Goal: Task Accomplishment & Management: Manage account settings

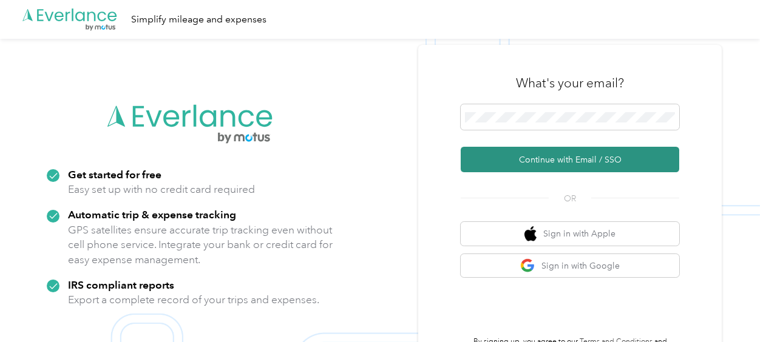
click at [581, 164] on button "Continue with Email / SSO" at bounding box center [570, 159] width 218 height 25
click at [556, 164] on button "Continue with Email / SSO" at bounding box center [570, 159] width 218 height 25
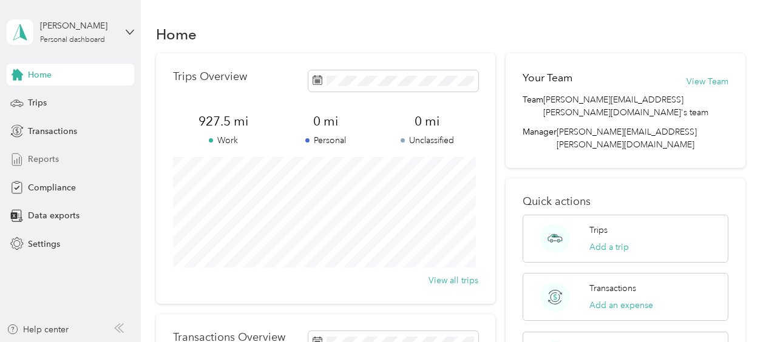
click at [47, 161] on span "Reports" at bounding box center [43, 159] width 31 height 13
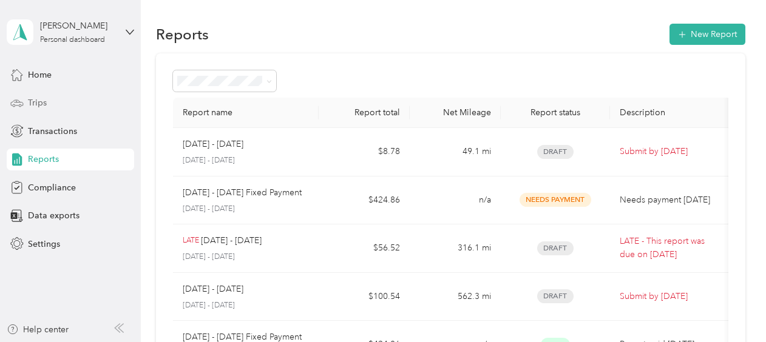
click at [28, 104] on span "Trips" at bounding box center [37, 102] width 19 height 13
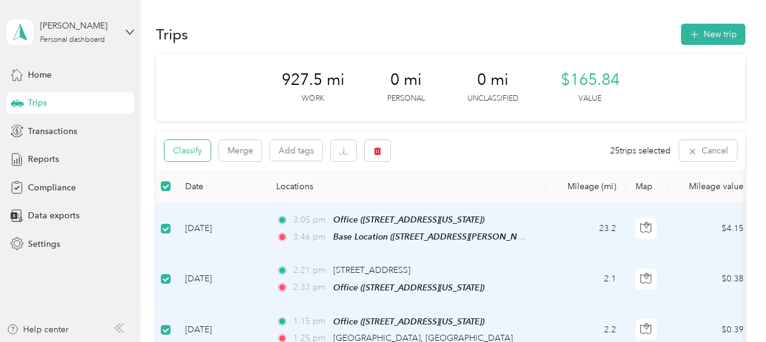
click at [183, 152] on button "Classify" at bounding box center [187, 150] width 46 height 21
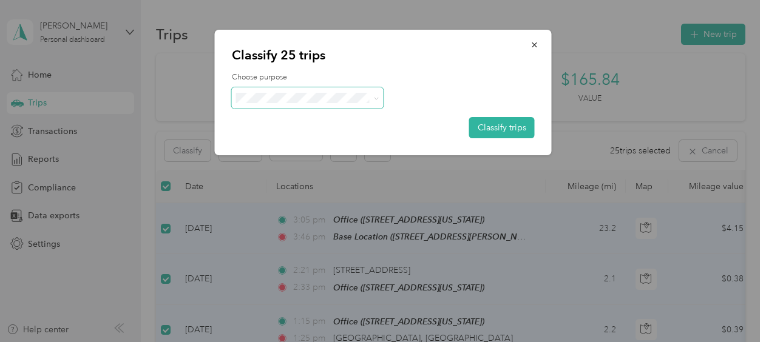
click at [379, 101] on span at bounding box center [308, 97] width 152 height 21
click at [296, 123] on span "Option Care Health" at bounding box center [318, 120] width 113 height 13
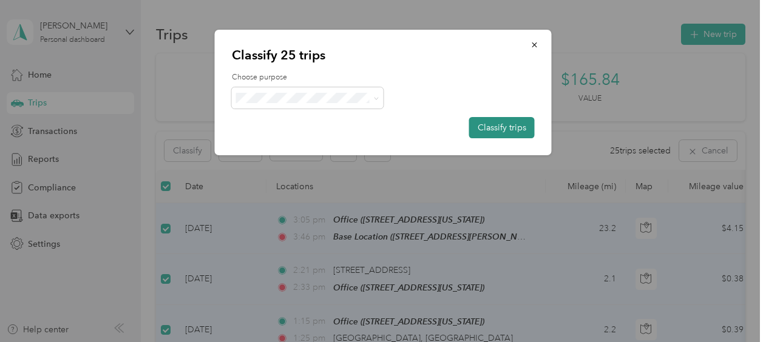
click at [499, 130] on button "Classify trips" at bounding box center [502, 127] width 66 height 21
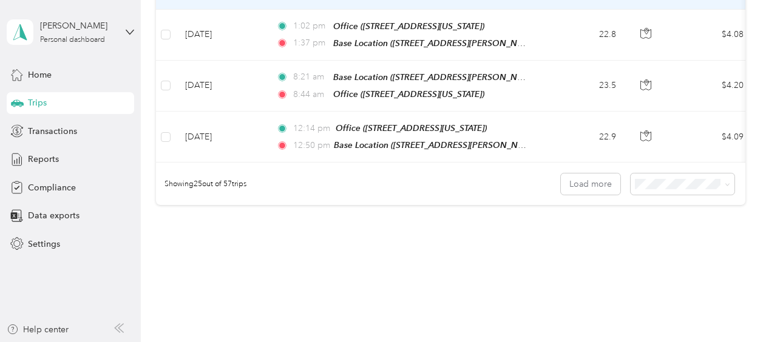
scroll to position [1324, 0]
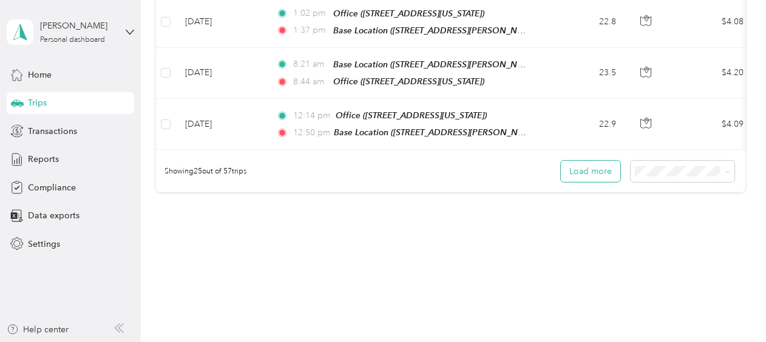
click at [575, 161] on button "Load more" at bounding box center [590, 171] width 59 height 21
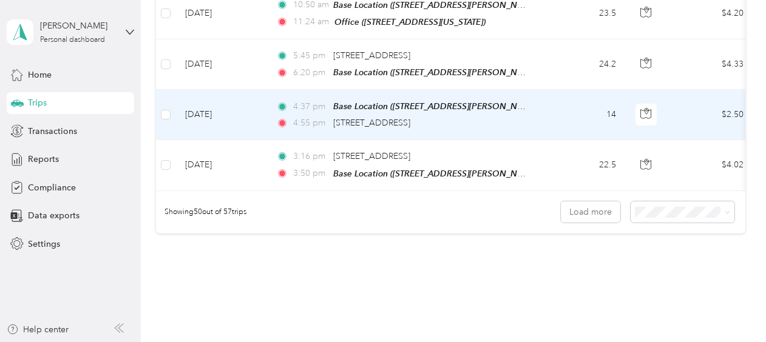
scroll to position [2567, 0]
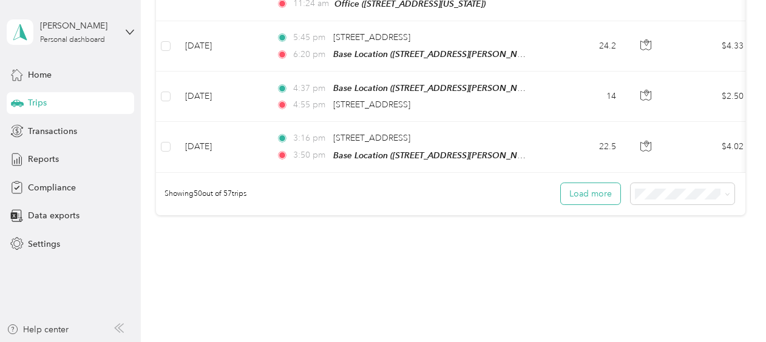
click at [585, 183] on button "Load more" at bounding box center [590, 193] width 59 height 21
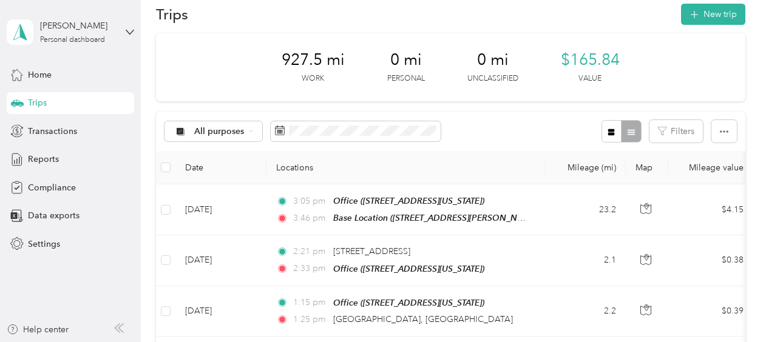
scroll to position [0, 0]
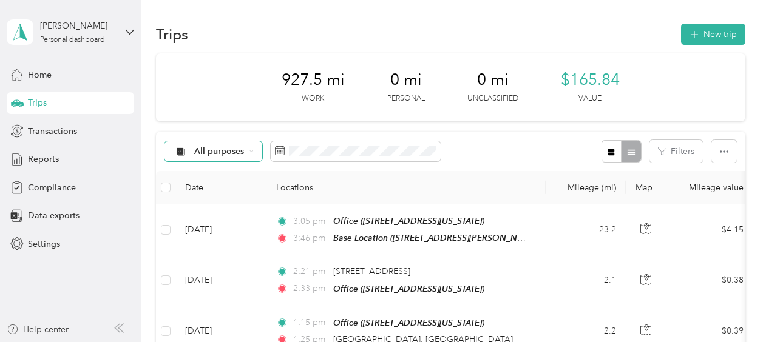
click at [180, 152] on icon at bounding box center [180, 151] width 8 height 8
click at [189, 216] on span "Option Care Health" at bounding box center [223, 215] width 100 height 13
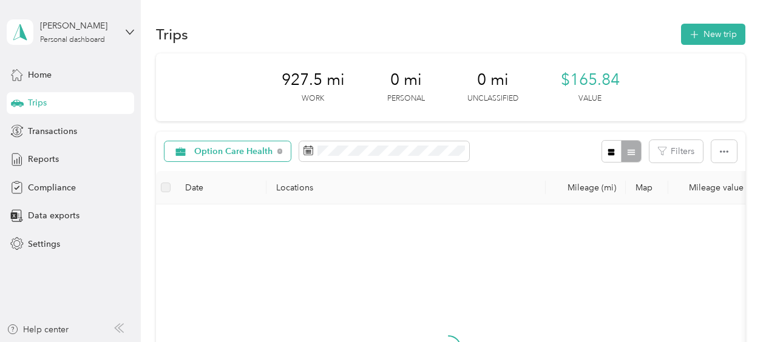
click at [187, 154] on icon at bounding box center [180, 152] width 15 height 10
click at [198, 177] on span "All purposes" at bounding box center [240, 173] width 93 height 13
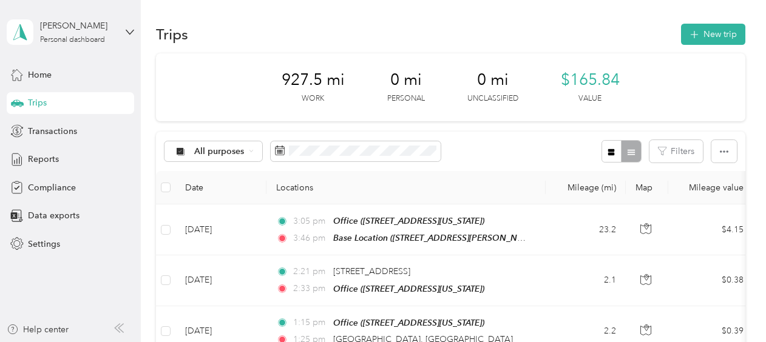
scroll to position [61, 0]
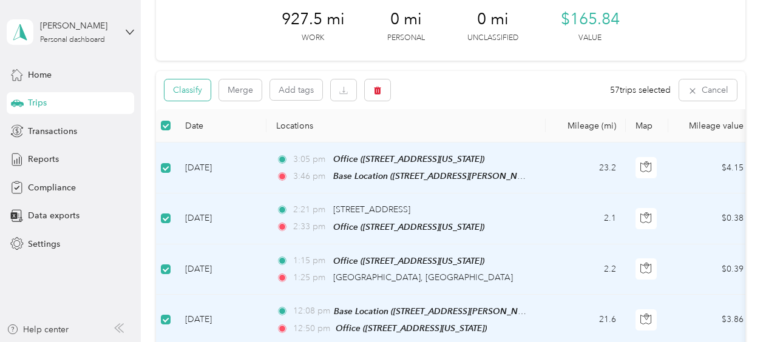
click at [189, 90] on button "Classify" at bounding box center [187, 89] width 46 height 21
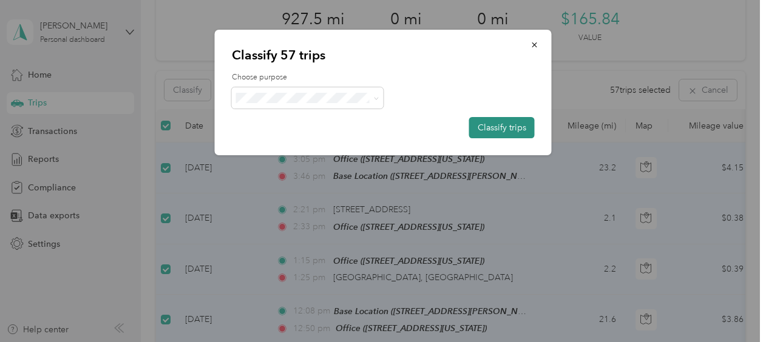
click at [505, 127] on button "Classify trips" at bounding box center [502, 127] width 66 height 21
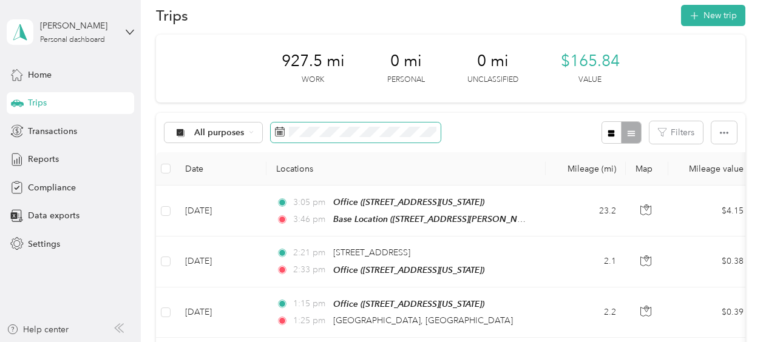
scroll to position [0, 0]
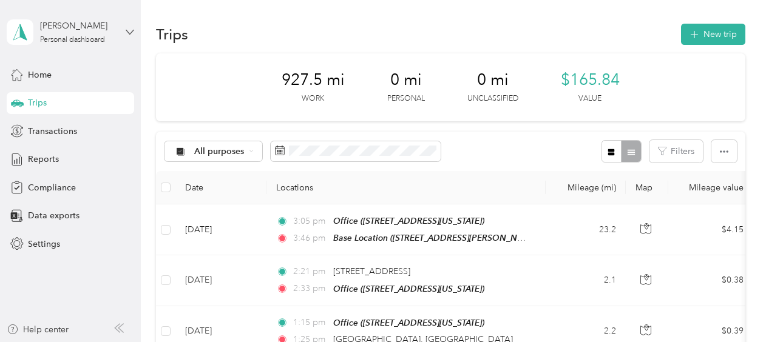
click at [131, 33] on icon at bounding box center [130, 32] width 8 height 8
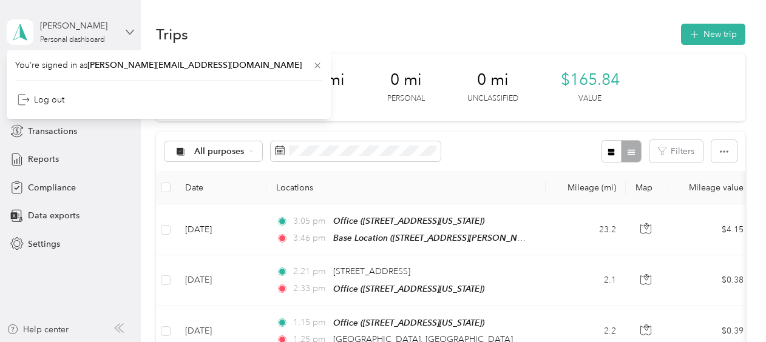
click at [131, 33] on icon at bounding box center [129, 32] width 7 height 4
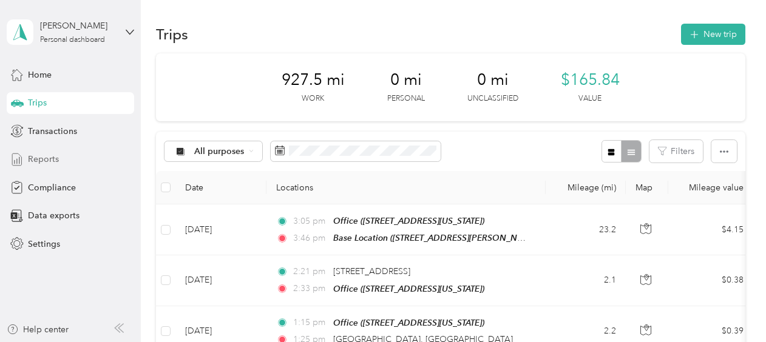
click at [42, 160] on span "Reports" at bounding box center [43, 159] width 31 height 13
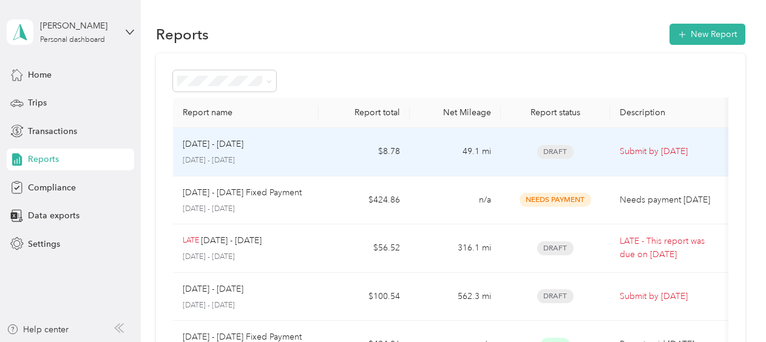
click at [558, 150] on span "Draft" at bounding box center [555, 152] width 36 height 14
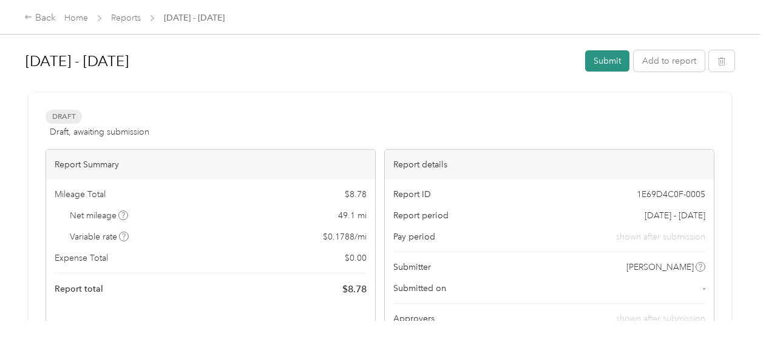
click at [593, 68] on button "Submit" at bounding box center [607, 60] width 44 height 21
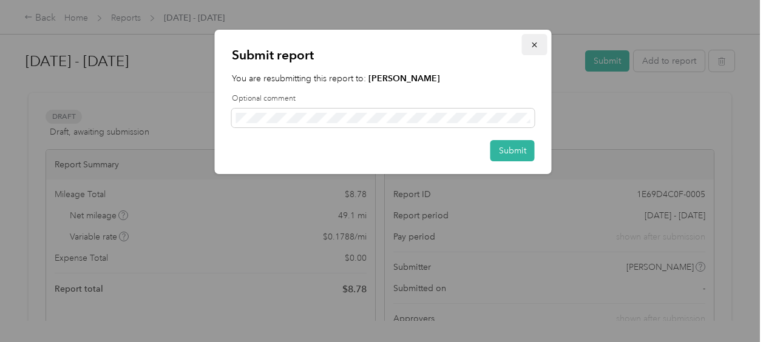
click at [536, 46] on icon "button" at bounding box center [534, 45] width 8 height 8
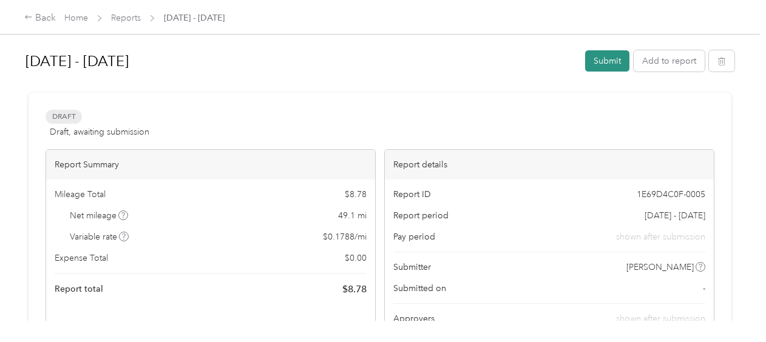
click at [601, 63] on button "Submit" at bounding box center [607, 60] width 44 height 21
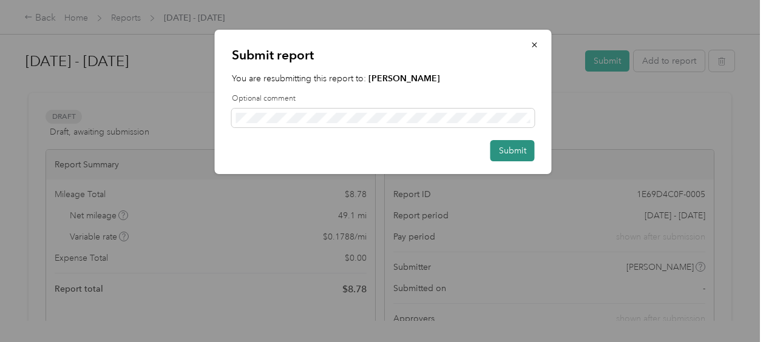
click at [504, 154] on button "Submit" at bounding box center [512, 150] width 44 height 21
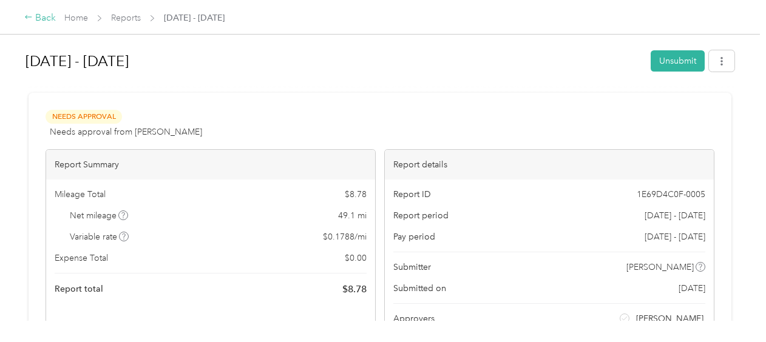
click at [42, 17] on div "Back" at bounding box center [40, 18] width 32 height 15
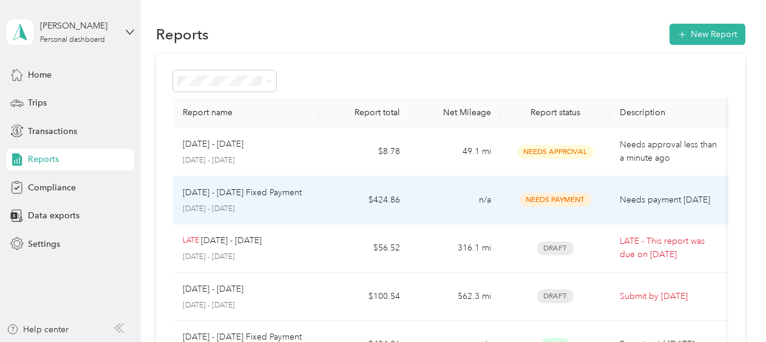
scroll to position [61, 0]
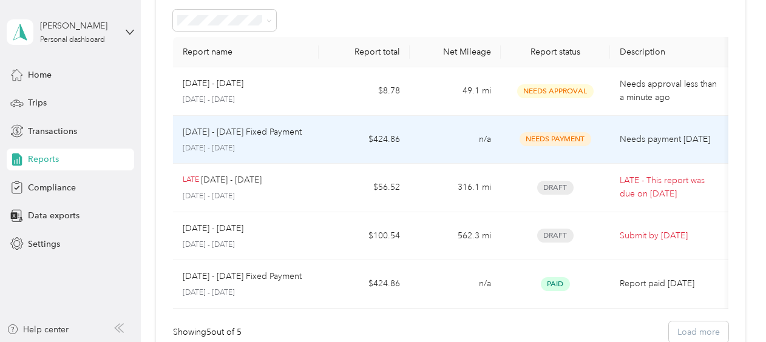
click at [550, 140] on span "Needs Payment" at bounding box center [555, 139] width 72 height 14
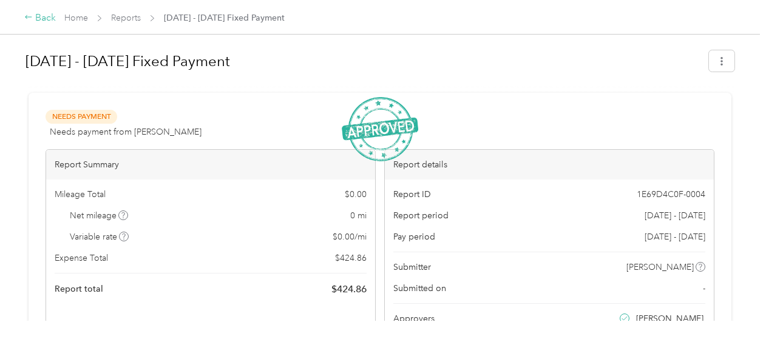
click at [33, 13] on div "Back" at bounding box center [40, 18] width 32 height 15
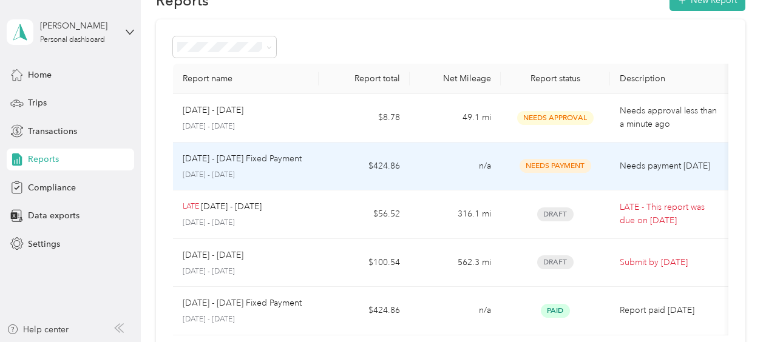
scroll to position [61, 0]
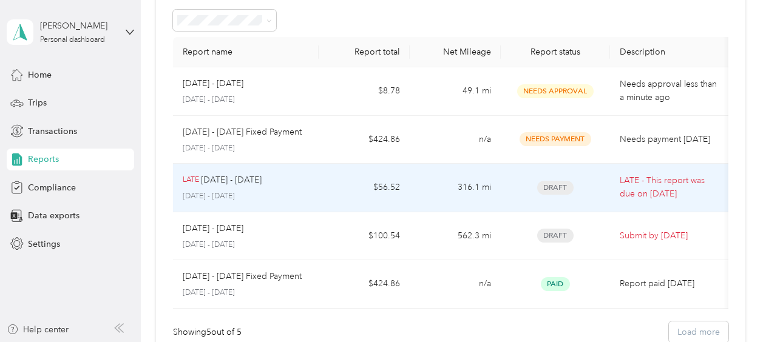
click at [555, 188] on span "Draft" at bounding box center [555, 188] width 36 height 14
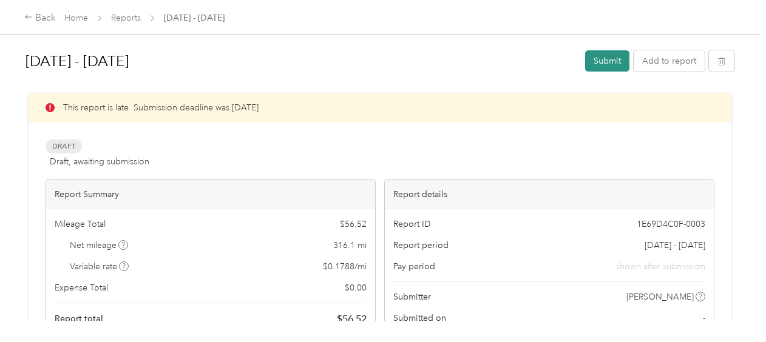
click at [601, 66] on button "Submit" at bounding box center [607, 60] width 44 height 21
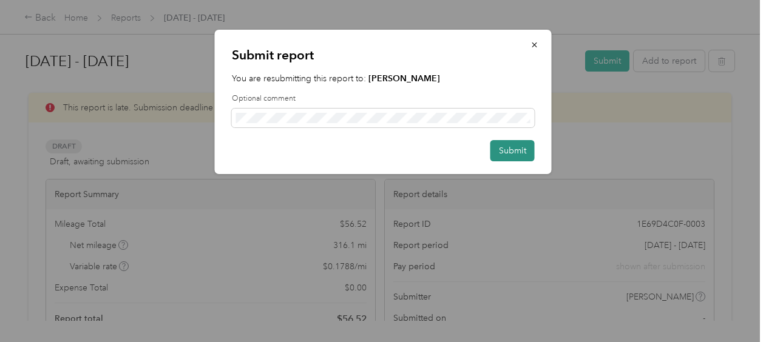
click at [519, 154] on button "Submit" at bounding box center [512, 150] width 44 height 21
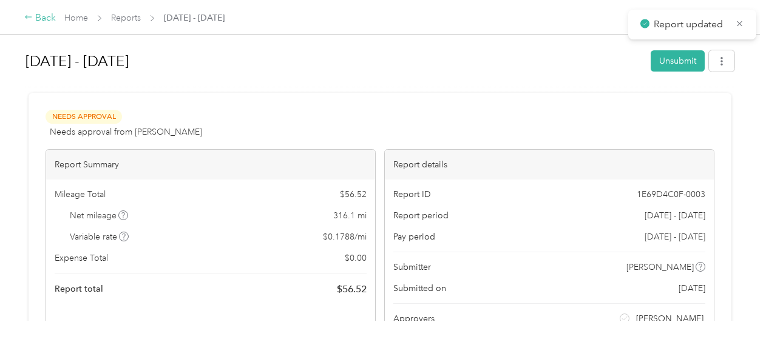
click at [42, 21] on div "Back" at bounding box center [40, 18] width 32 height 15
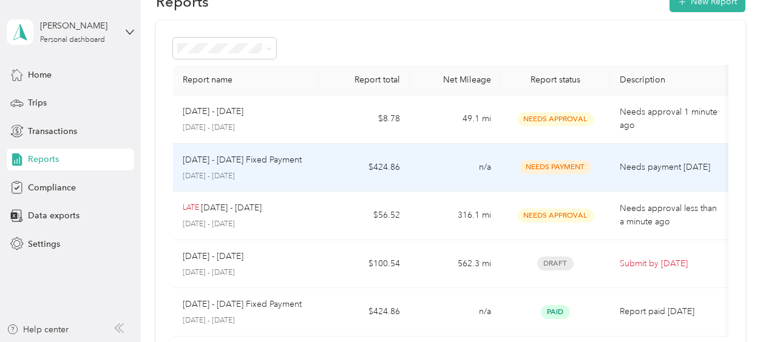
scroll to position [61, 0]
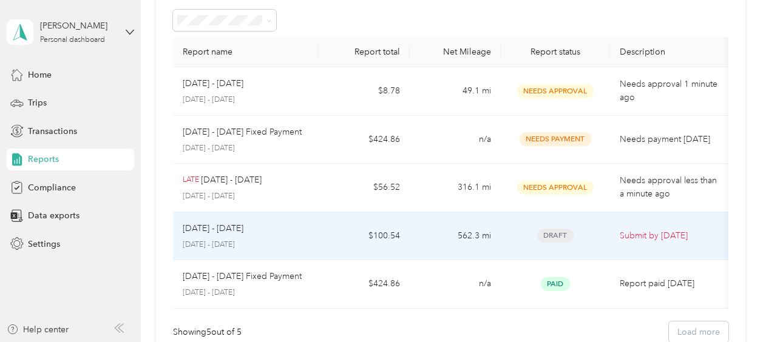
click at [551, 234] on span "Draft" at bounding box center [555, 236] width 36 height 14
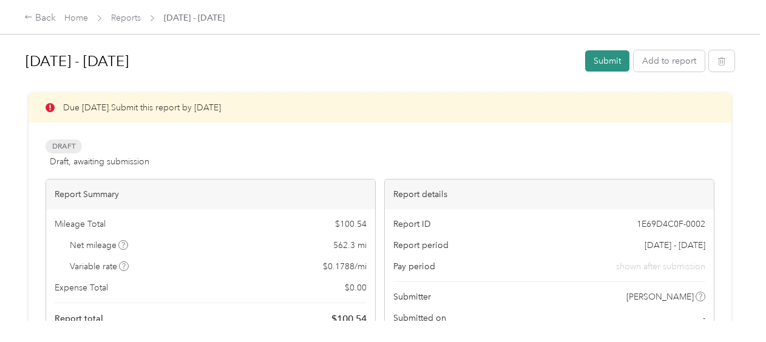
click at [604, 61] on button "Submit" at bounding box center [607, 60] width 44 height 21
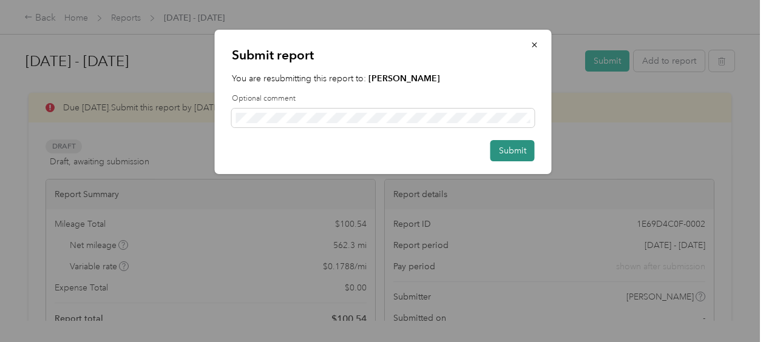
click at [506, 148] on button "Submit" at bounding box center [512, 150] width 44 height 21
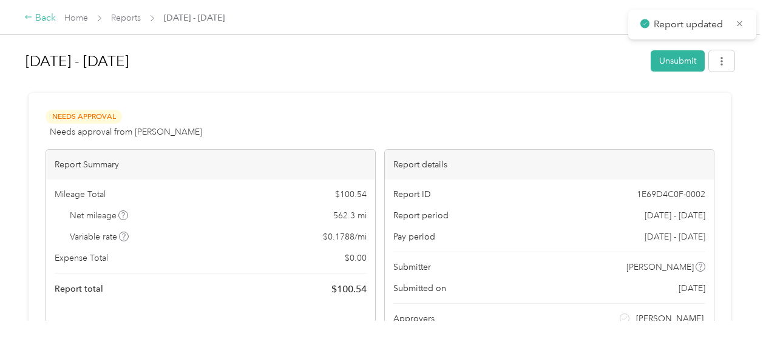
click at [31, 18] on icon at bounding box center [28, 17] width 7 height 4
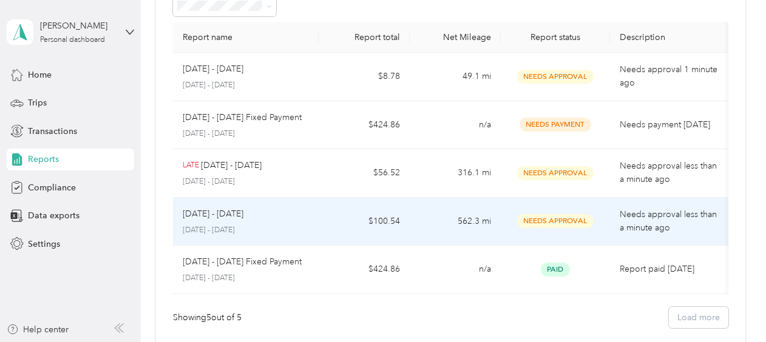
scroll to position [61, 0]
